Goal: Navigation & Orientation: Understand site structure

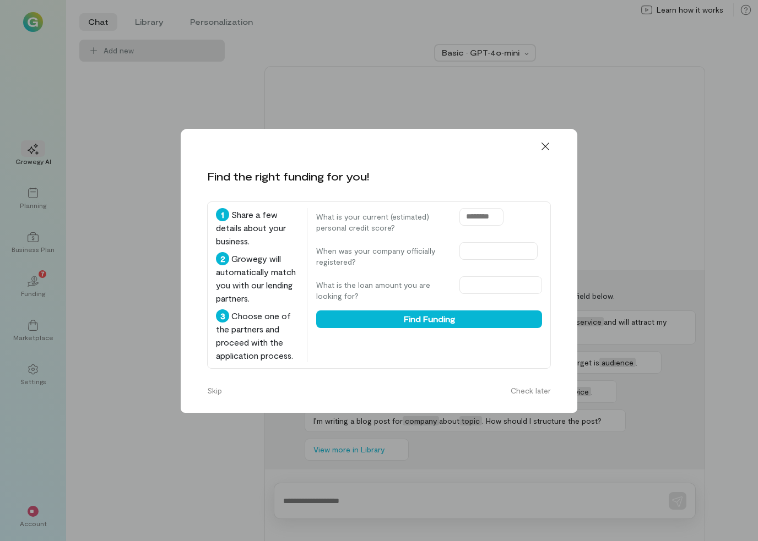
click at [547, 141] on icon at bounding box center [545, 146] width 11 height 11
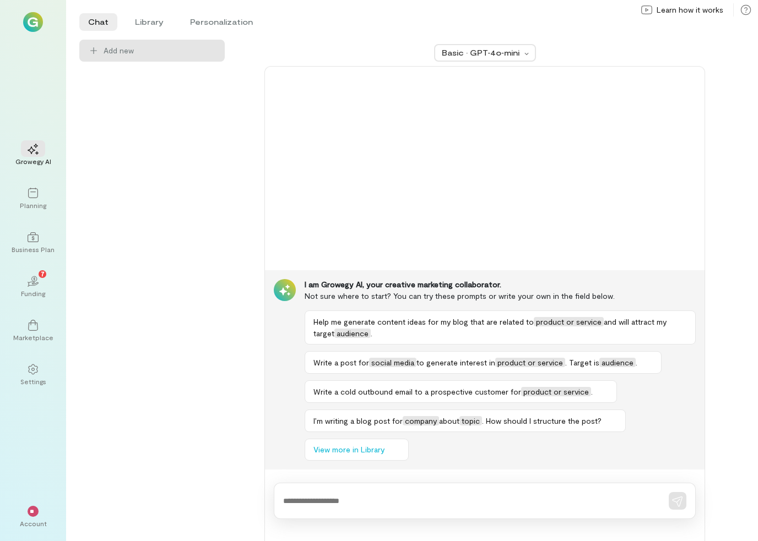
click at [152, 25] on li "Library" at bounding box center [149, 22] width 46 height 18
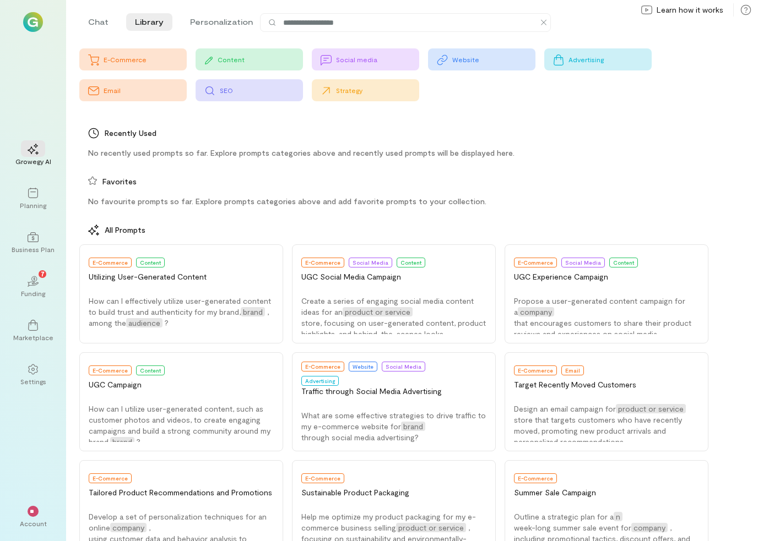
click at [29, 189] on icon at bounding box center [33, 193] width 10 height 10
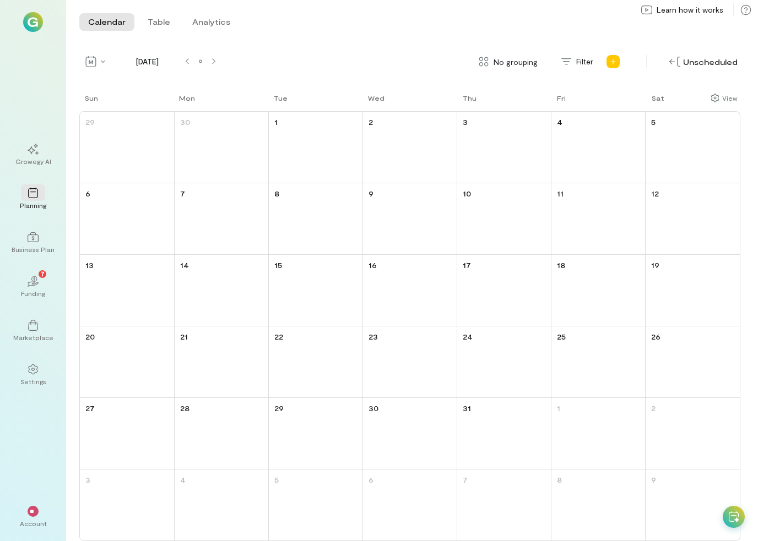
click at [32, 281] on icon "02" at bounding box center [33, 281] width 11 height 11
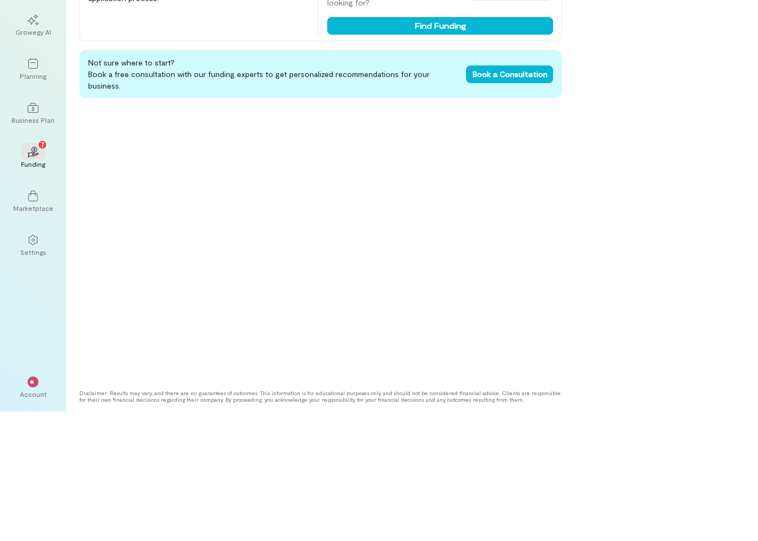
click at [24, 333] on div "Marketplace" at bounding box center [33, 337] width 40 height 9
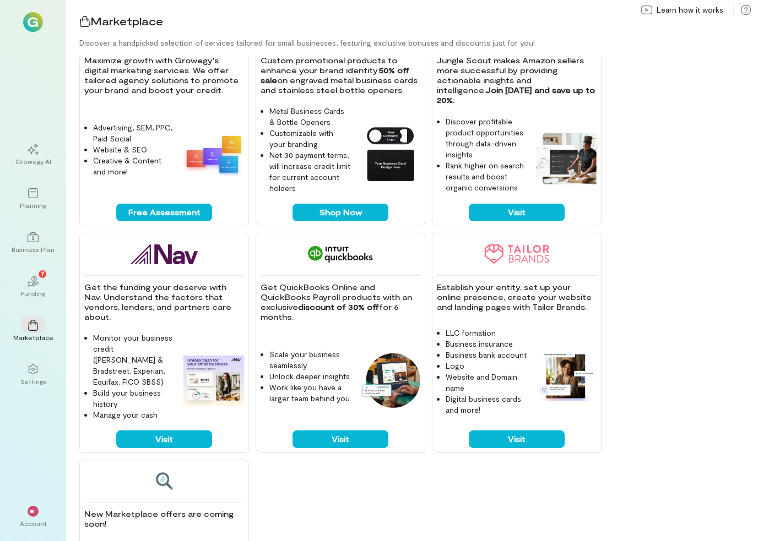
scroll to position [580, 0]
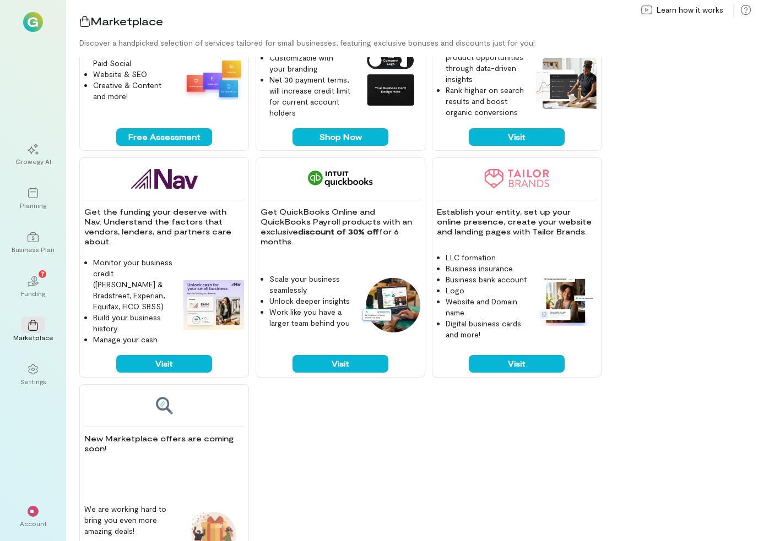
click at [29, 369] on icon at bounding box center [33, 369] width 11 height 11
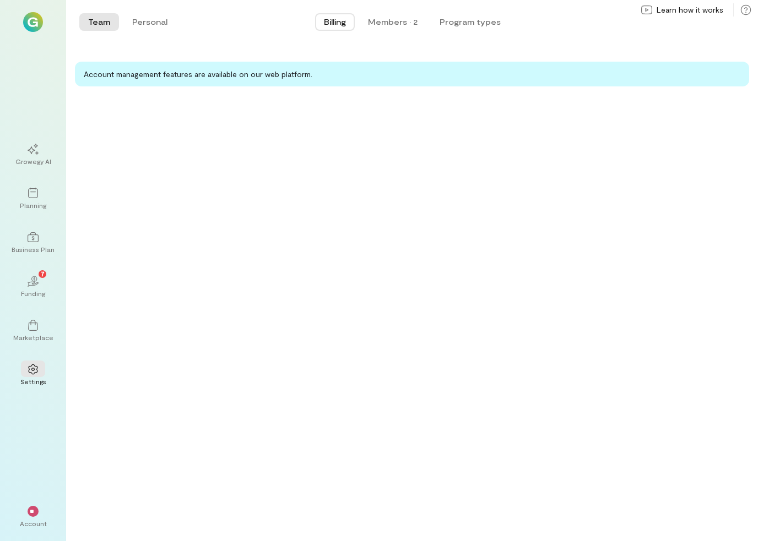
click at [28, 324] on icon at bounding box center [33, 325] width 11 height 11
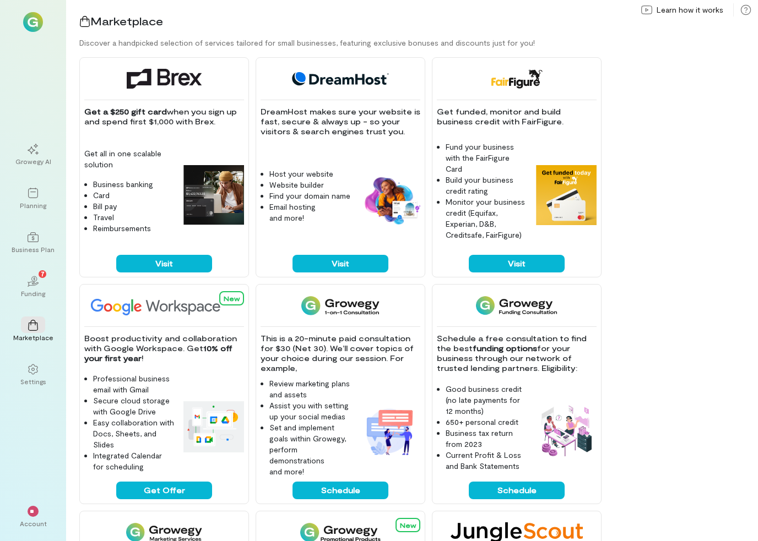
click at [26, 332] on div at bounding box center [33, 325] width 24 height 17
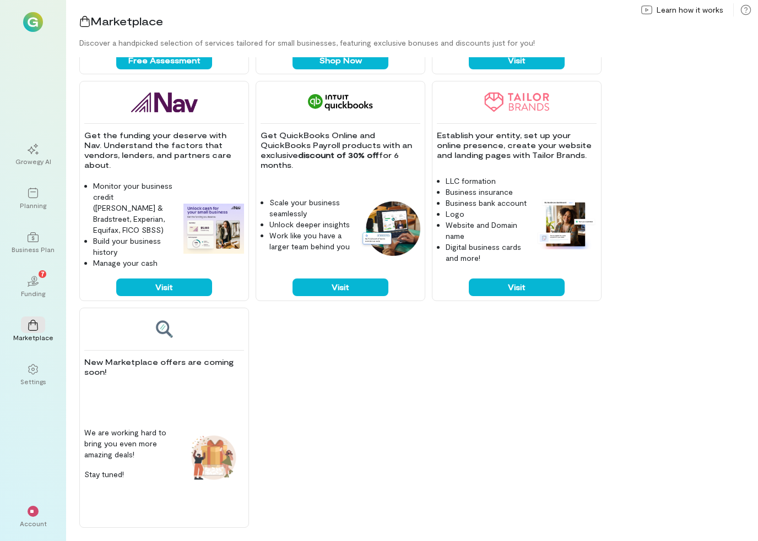
click at [34, 518] on div "**" at bounding box center [33, 511] width 24 height 17
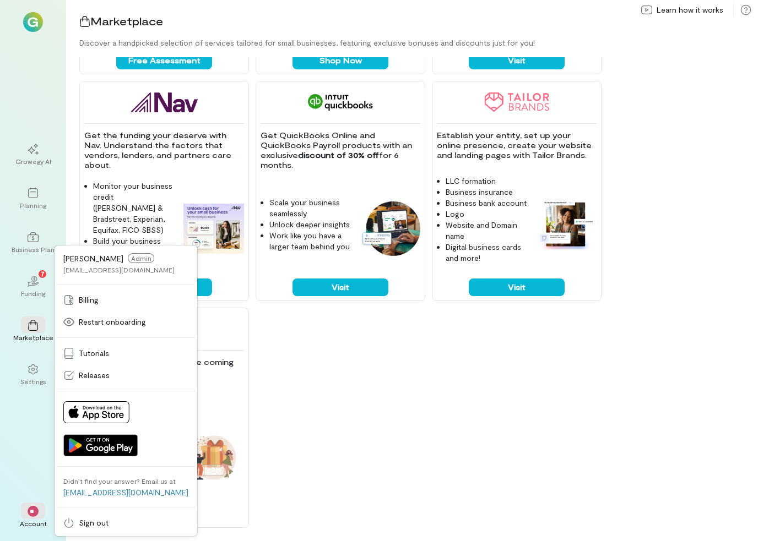
click at [22, 520] on div "Account" at bounding box center [33, 523] width 27 height 9
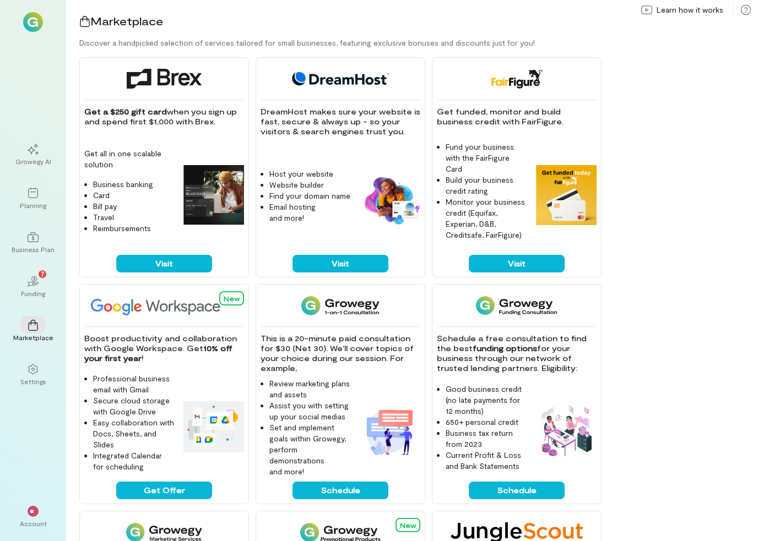
scroll to position [0, 0]
click at [24, 373] on div at bounding box center [33, 369] width 24 height 17
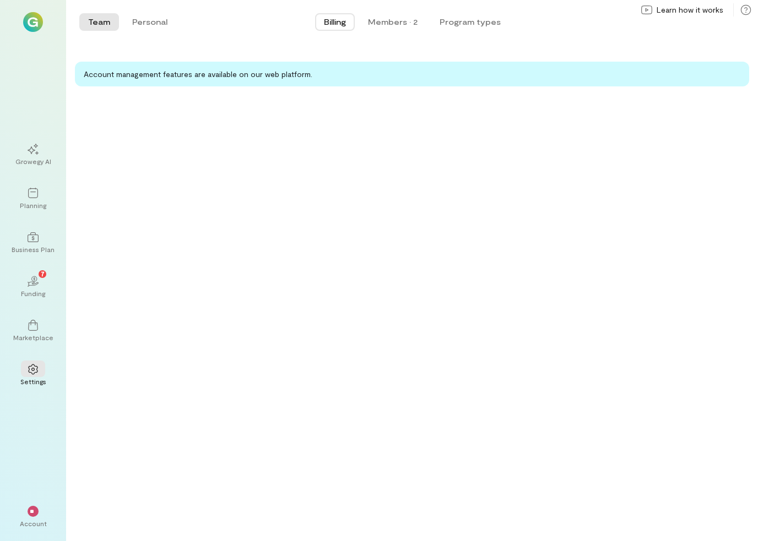
click at [381, 24] on div "Members · 2" at bounding box center [393, 22] width 50 height 11
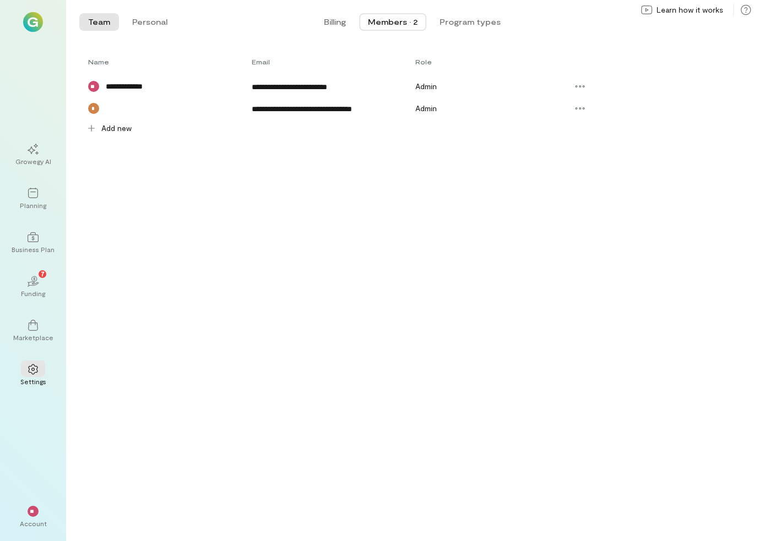
click at [450, 24] on button "Program types" at bounding box center [470, 22] width 79 height 18
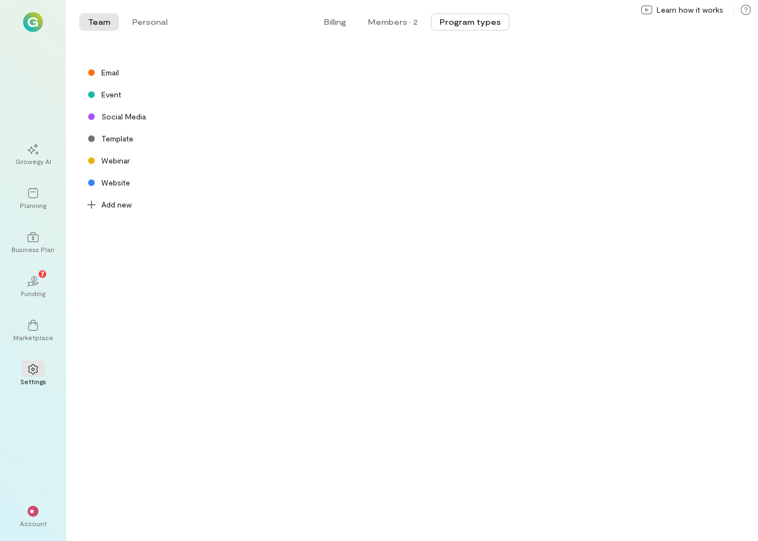
click at [329, 28] on button "Billing" at bounding box center [335, 22] width 40 height 18
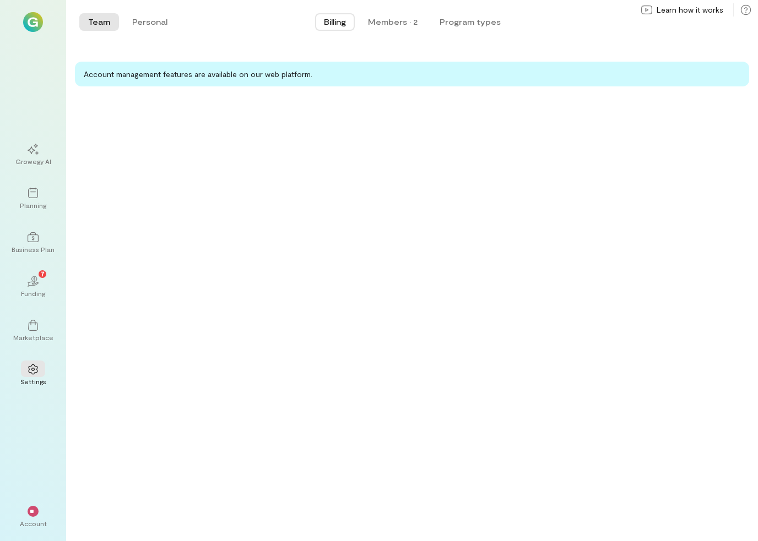
click at [28, 197] on icon at bounding box center [33, 193] width 11 height 11
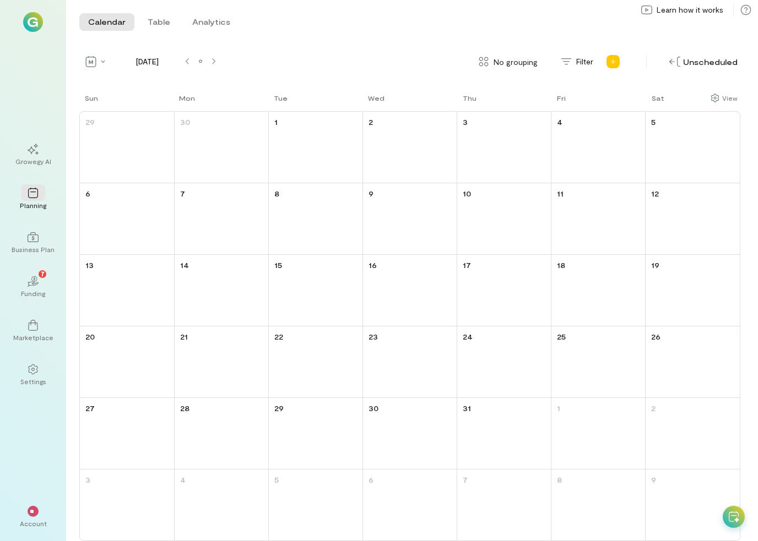
click at [36, 145] on icon at bounding box center [33, 149] width 11 height 11
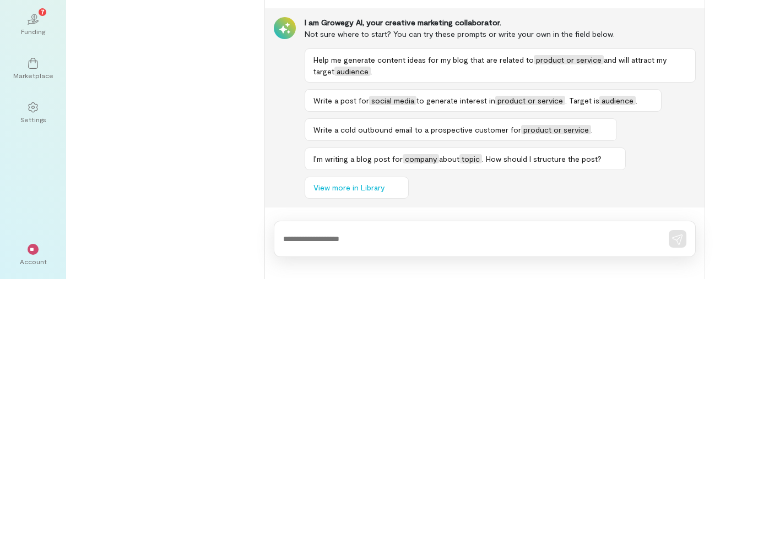
click at [22, 503] on div "**" at bounding box center [33, 511] width 24 height 17
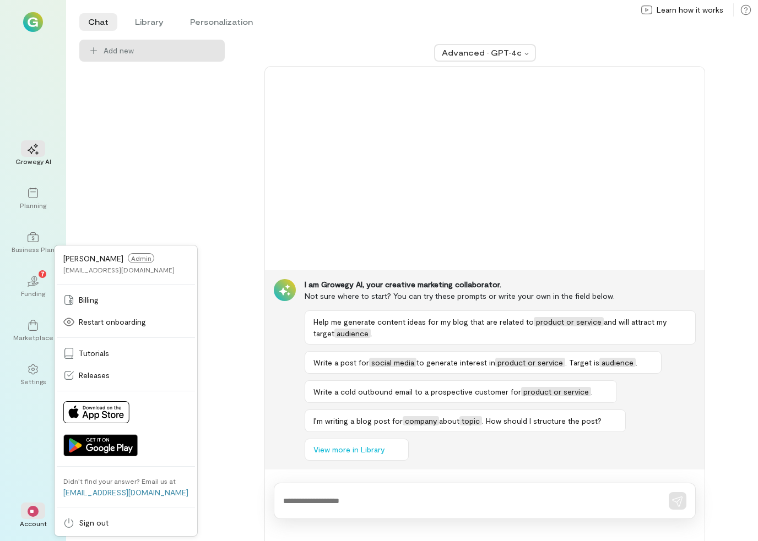
click at [29, 384] on div "Settings" at bounding box center [33, 381] width 26 height 9
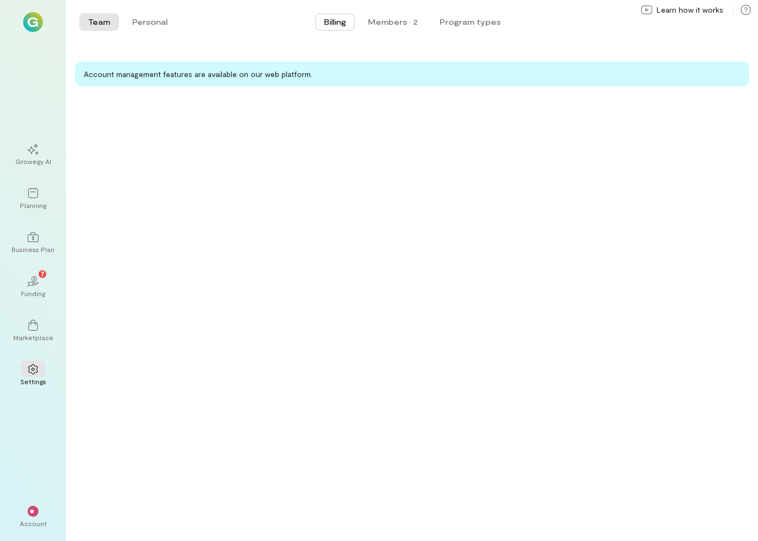
click at [29, 338] on div "Marketplace" at bounding box center [33, 337] width 40 height 9
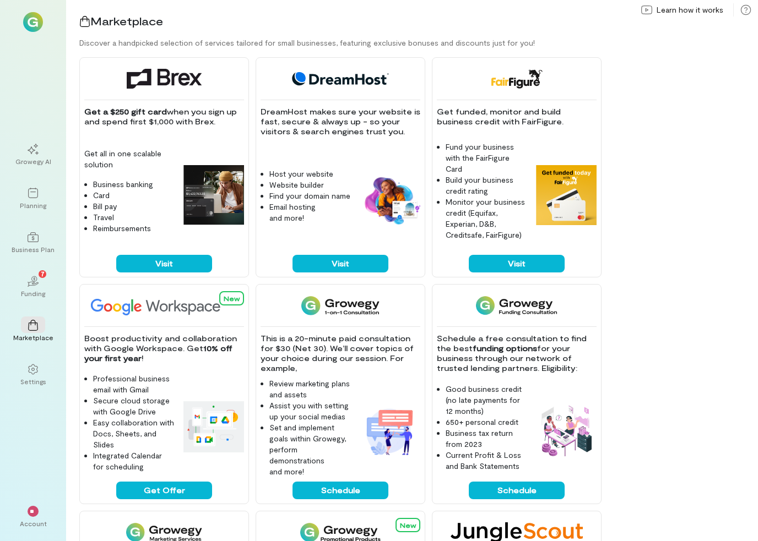
click at [32, 202] on div "Planning" at bounding box center [33, 205] width 26 height 9
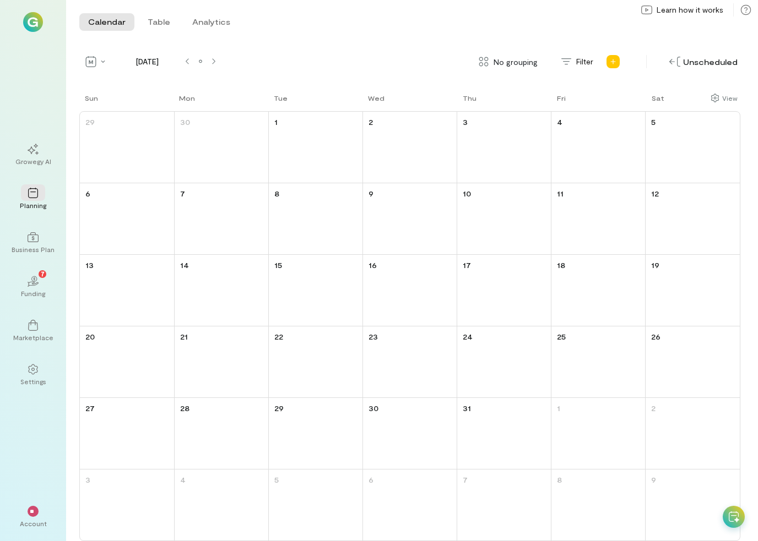
click at [32, 286] on icon "02" at bounding box center [33, 281] width 11 height 11
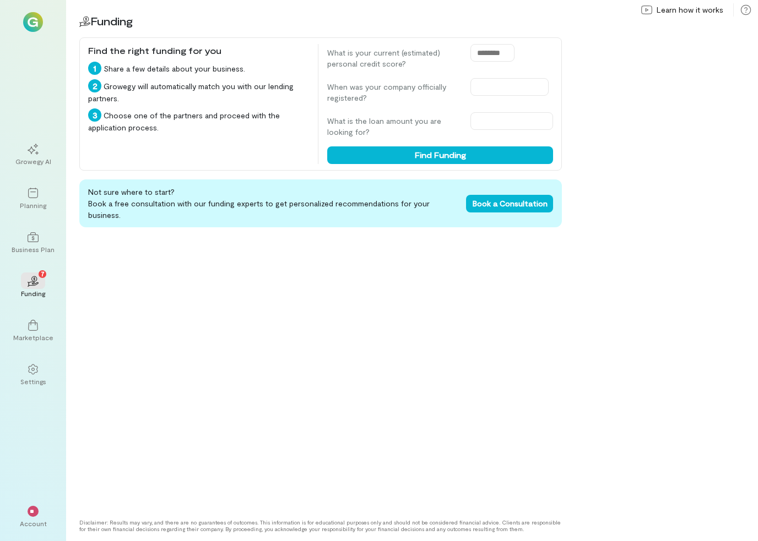
click at [27, 210] on div "Planning" at bounding box center [33, 199] width 40 height 40
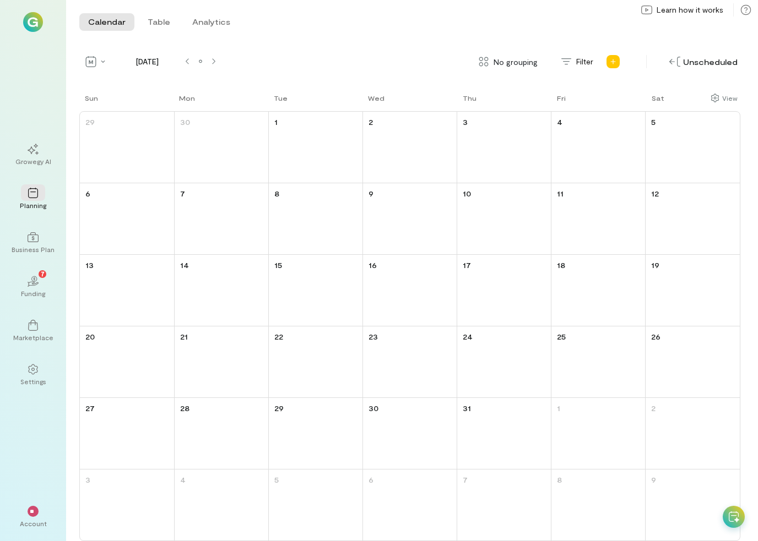
click at [192, 66] on div at bounding box center [187, 62] width 13 height 18
